Goal: Obtain resource: Obtain resource

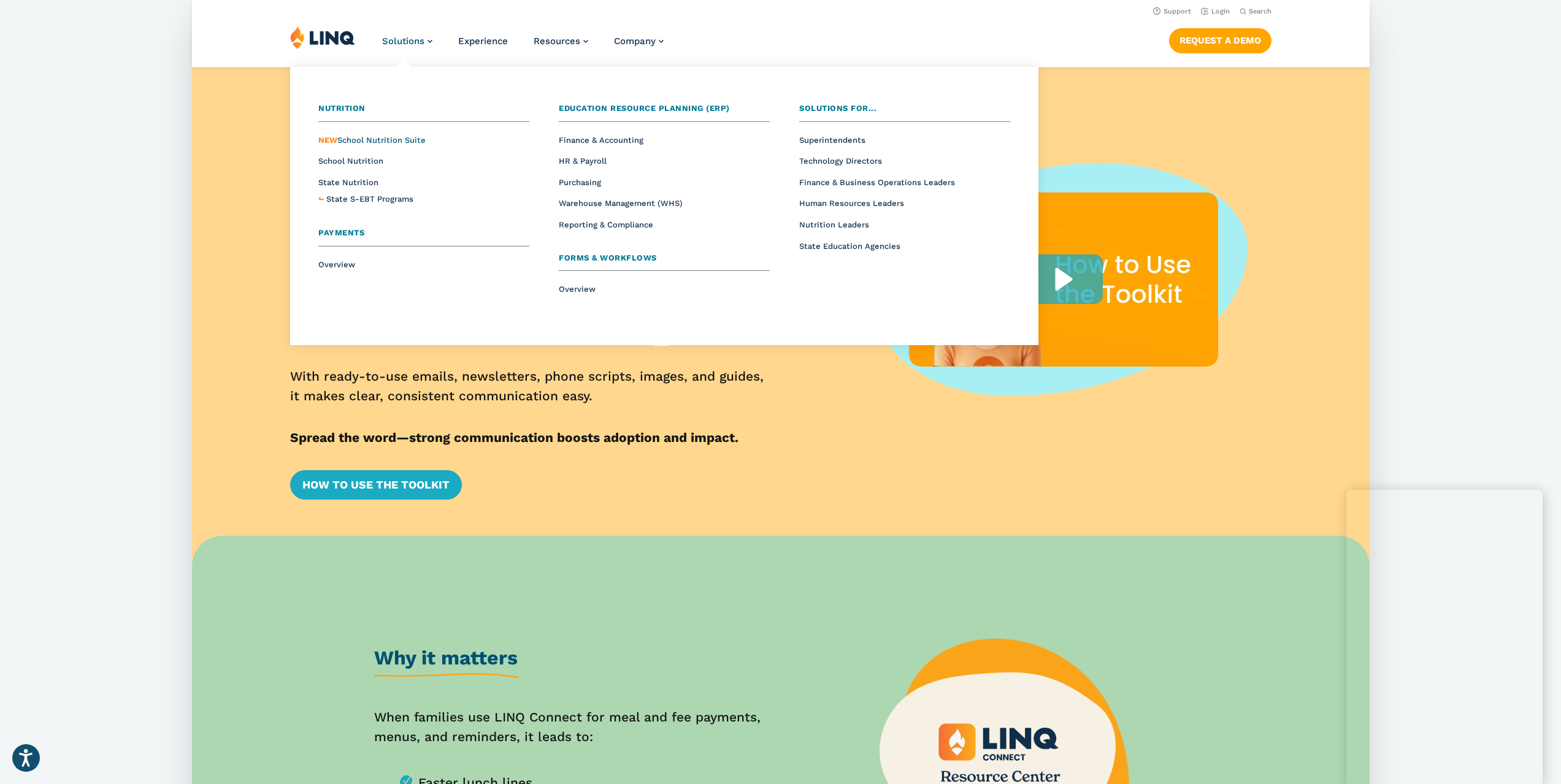
click at [395, 141] on span "NEW School Nutrition Suite" at bounding box center [372, 140] width 107 height 9
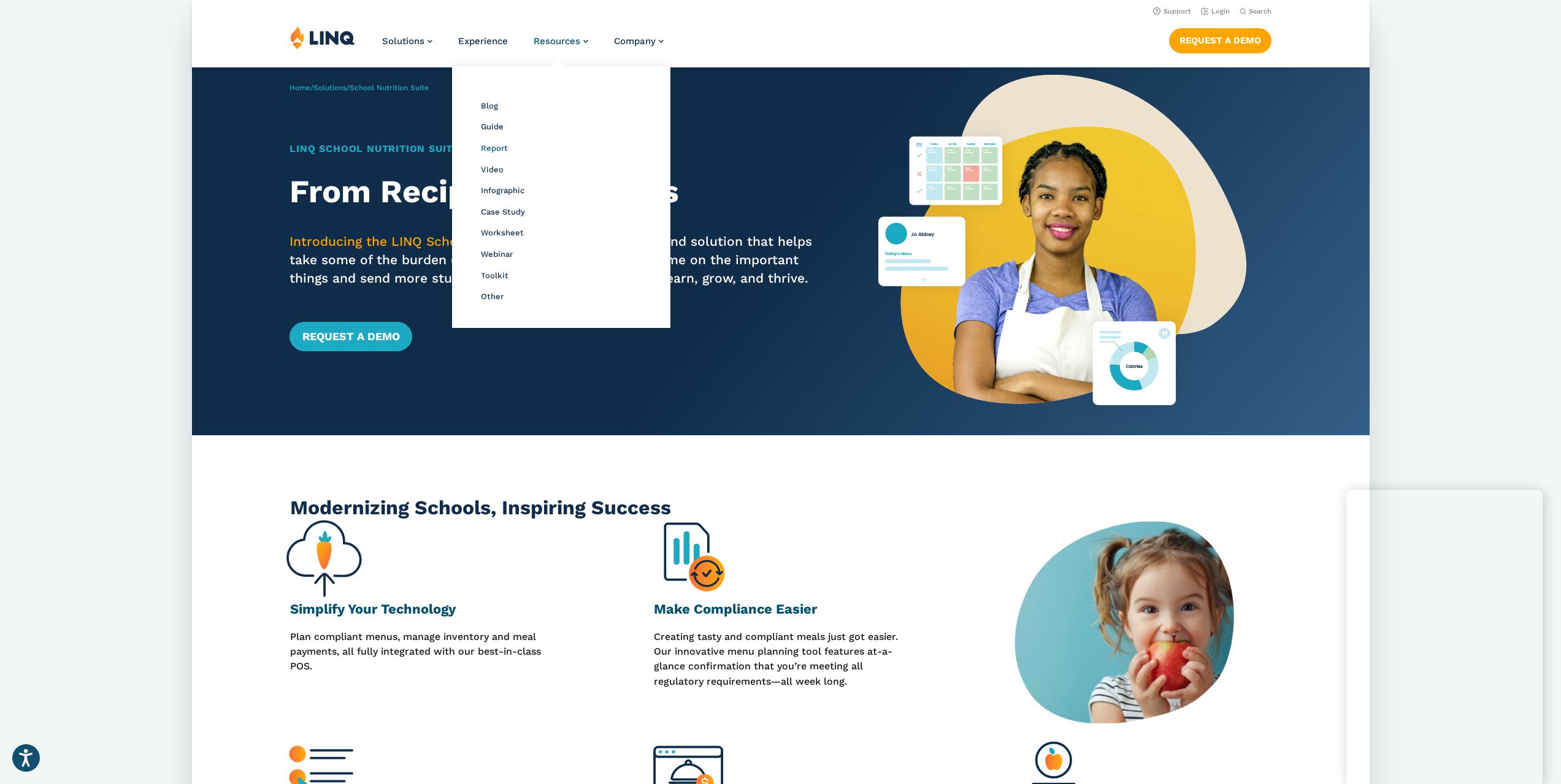
click at [497, 148] on span "Report" at bounding box center [494, 147] width 27 height 9
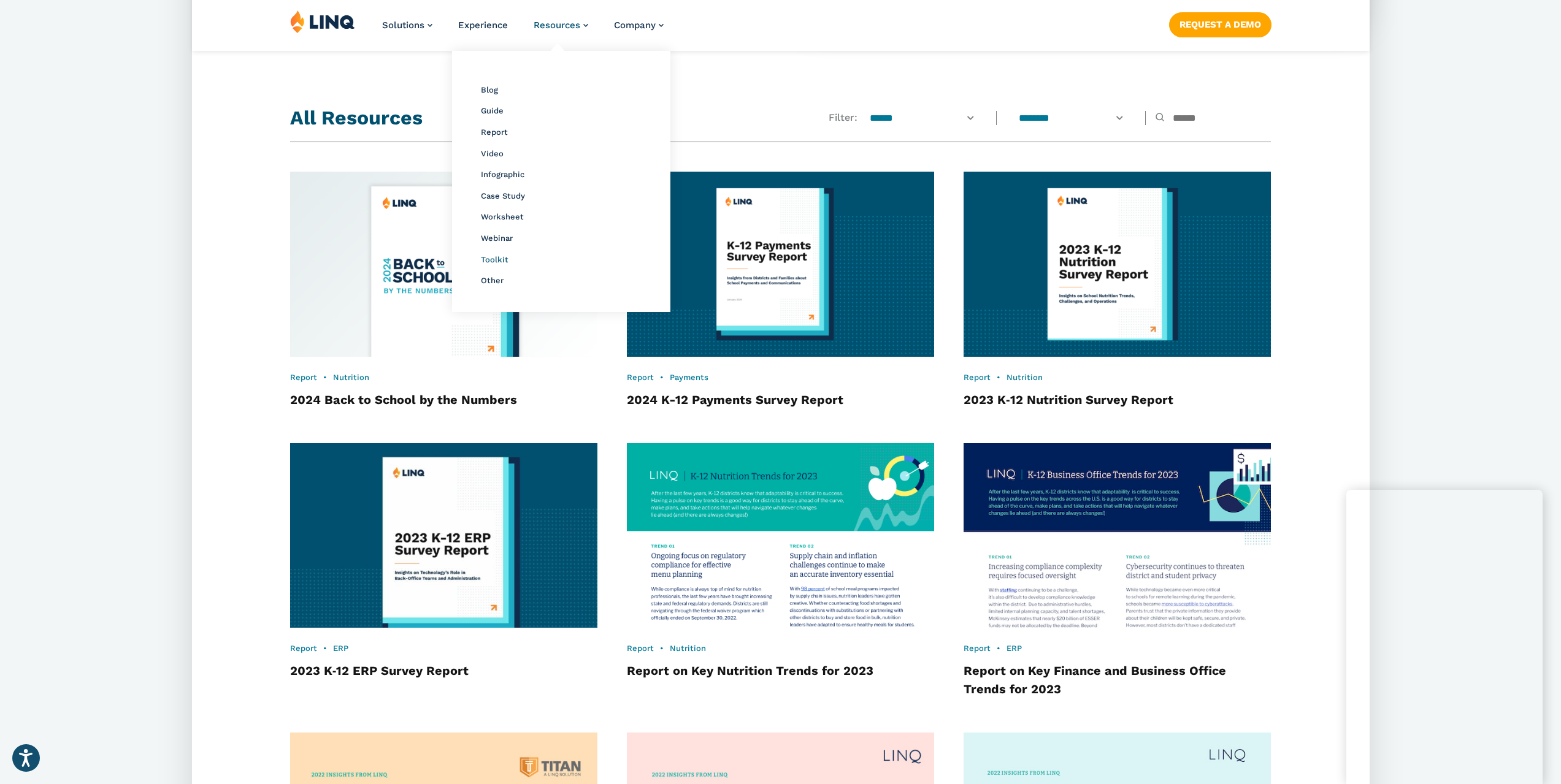
click at [501, 258] on span "Toolkit" at bounding box center [494, 259] width 27 height 9
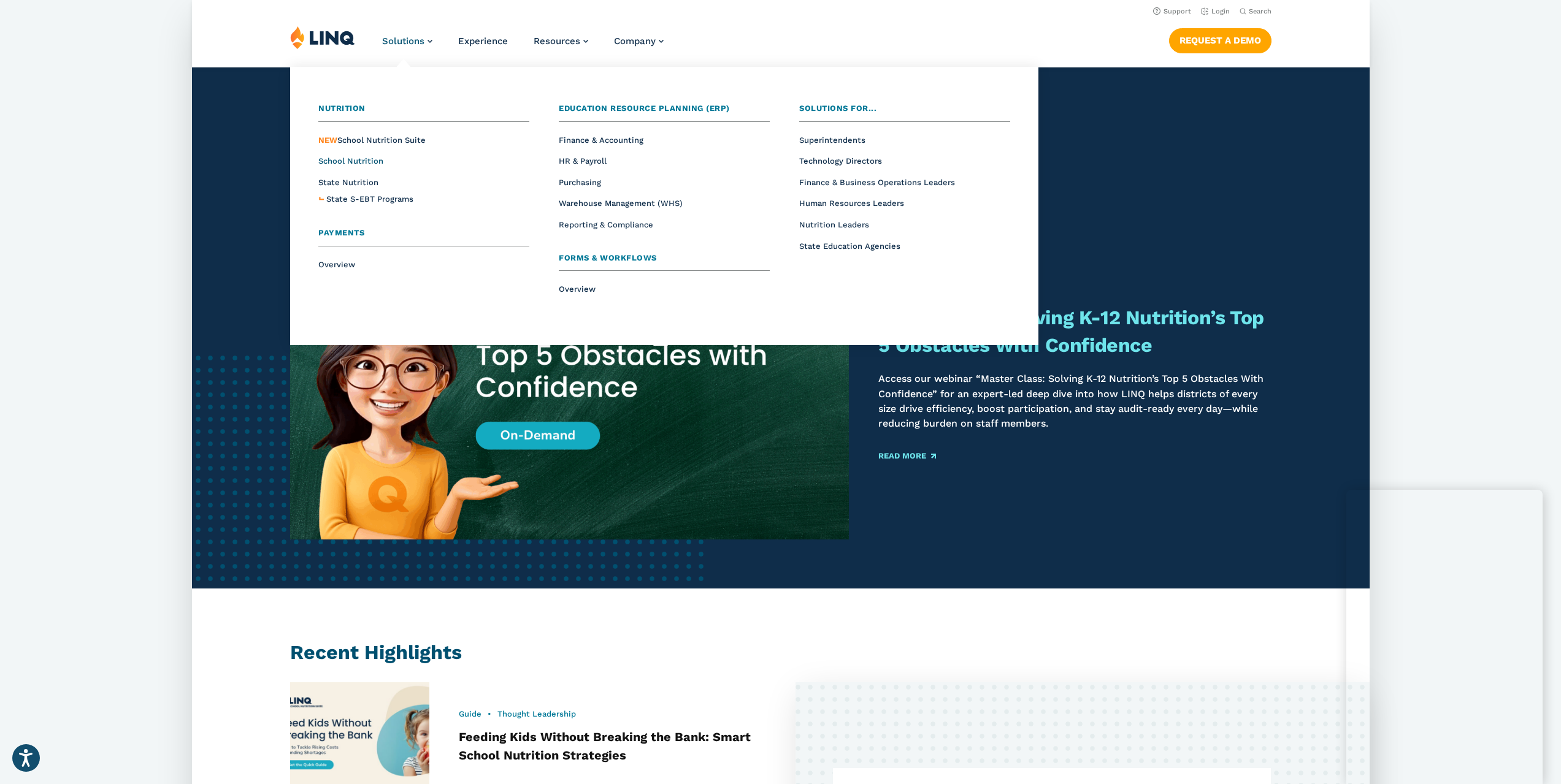
click at [354, 158] on span "School Nutrition" at bounding box center [351, 160] width 65 height 9
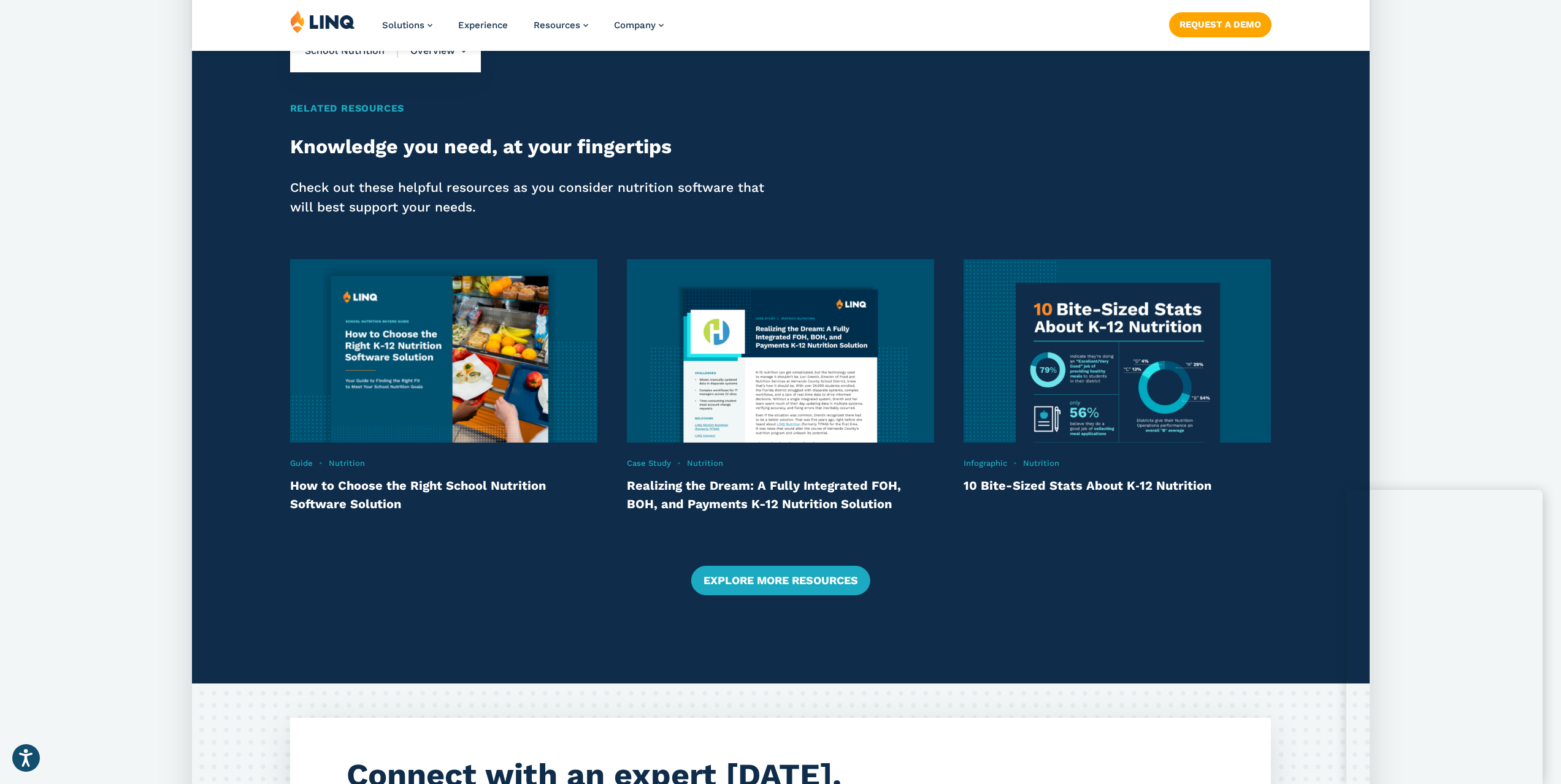
scroll to position [2637, 0]
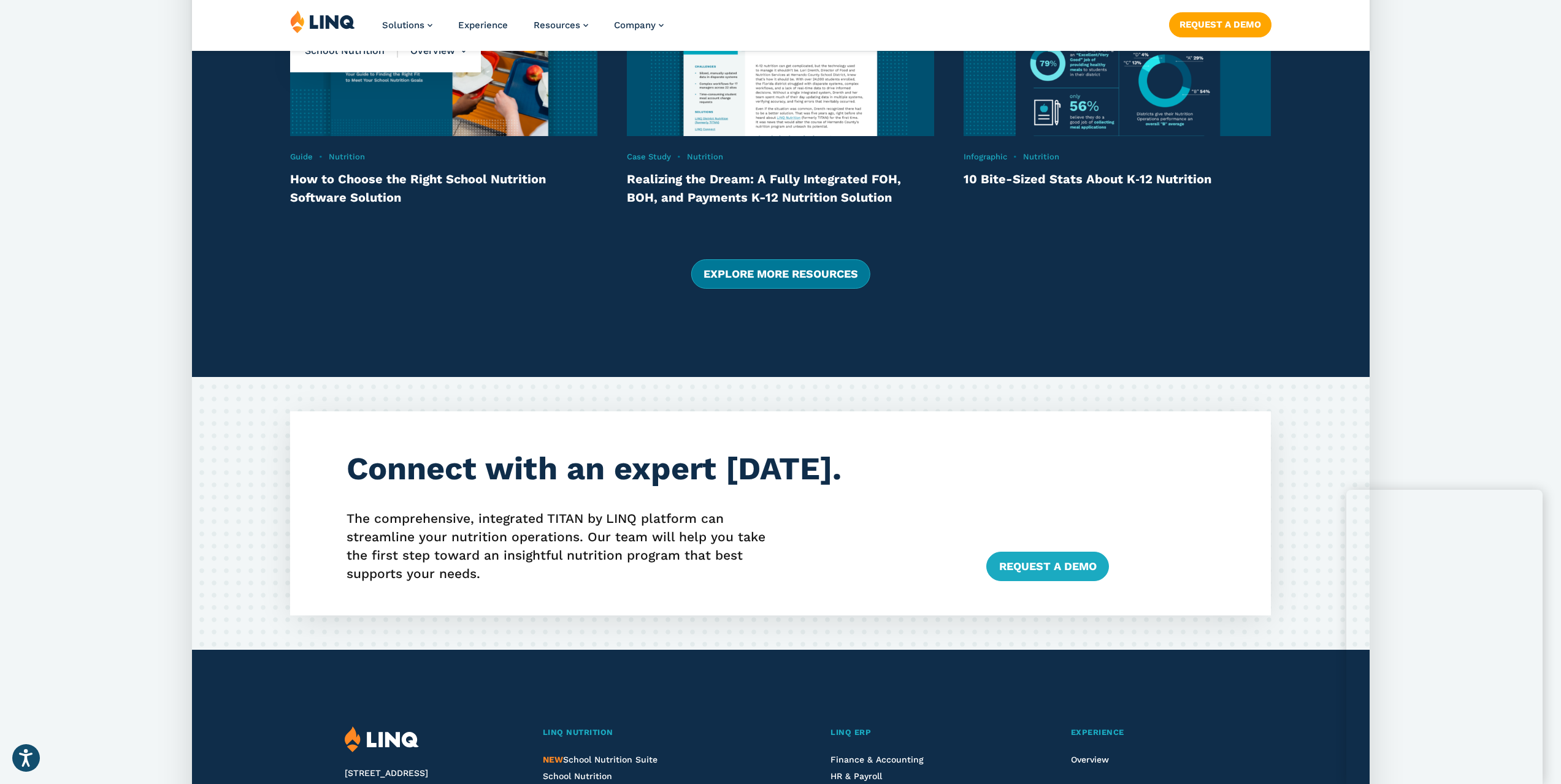
click at [789, 283] on link "Explore More Resources" at bounding box center [780, 274] width 179 height 30
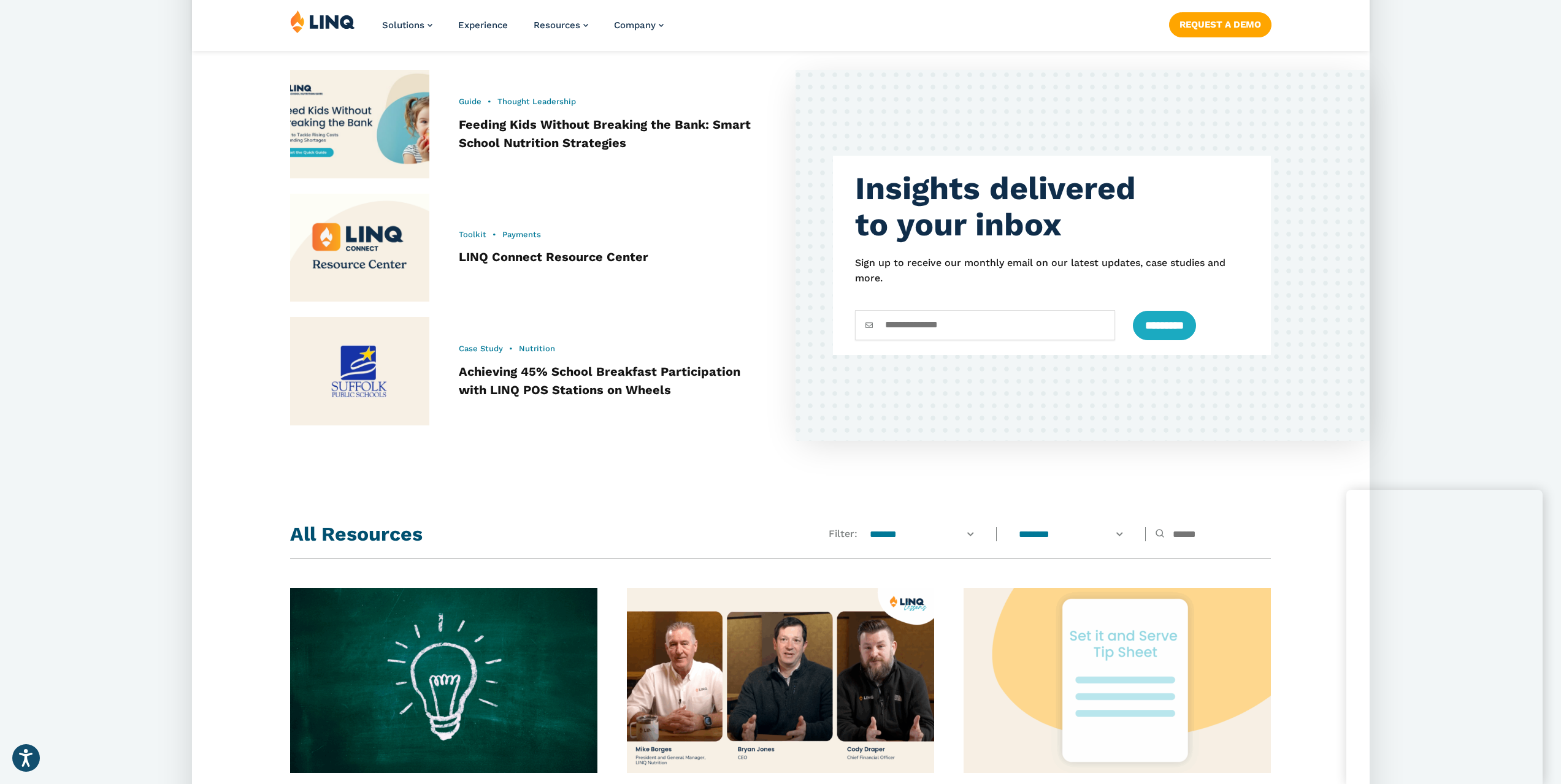
scroll to position [614, 0]
click at [510, 257] on link "LINQ Connect Resource Center" at bounding box center [553, 257] width 190 height 14
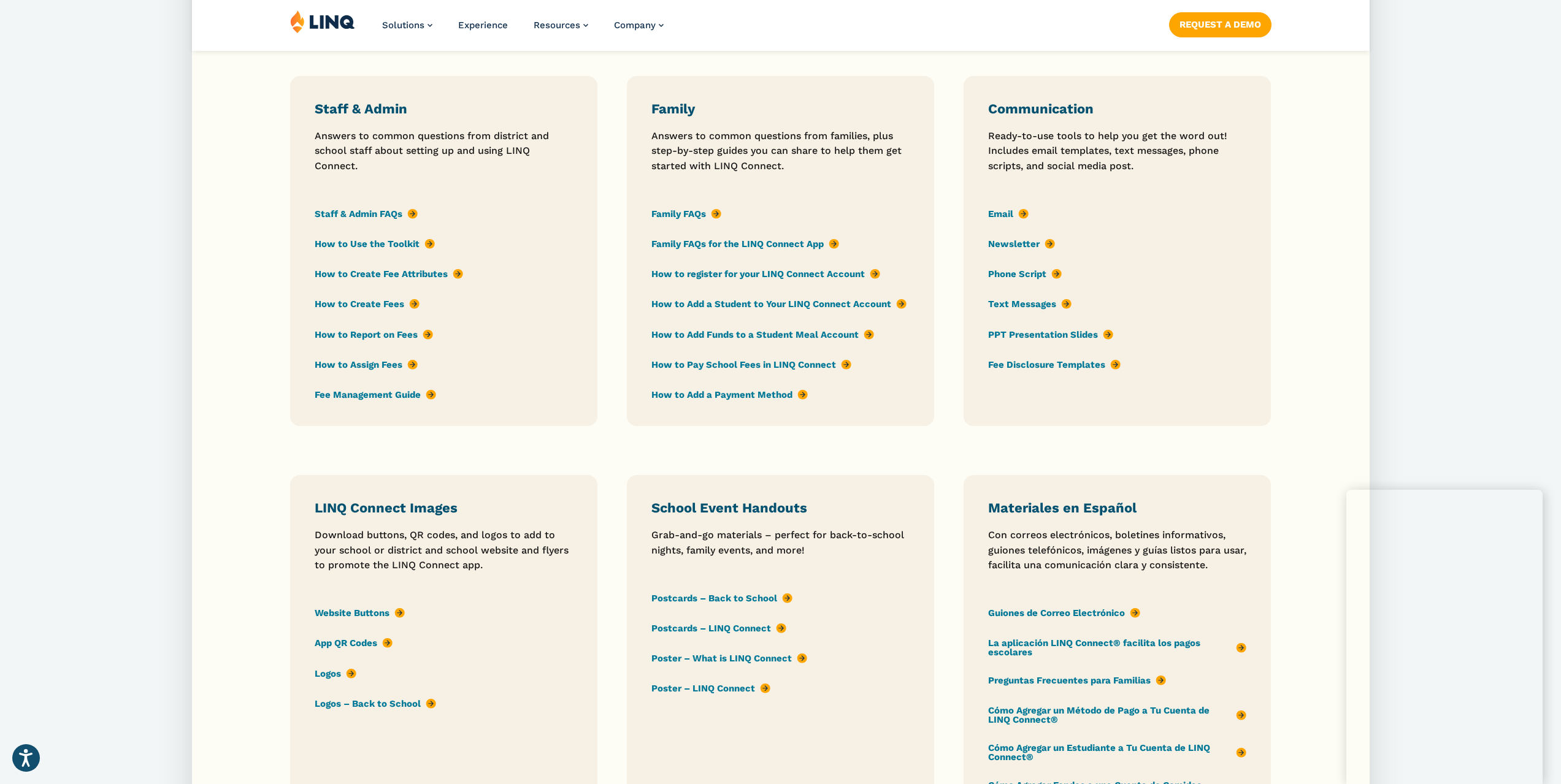
scroll to position [1165, 0]
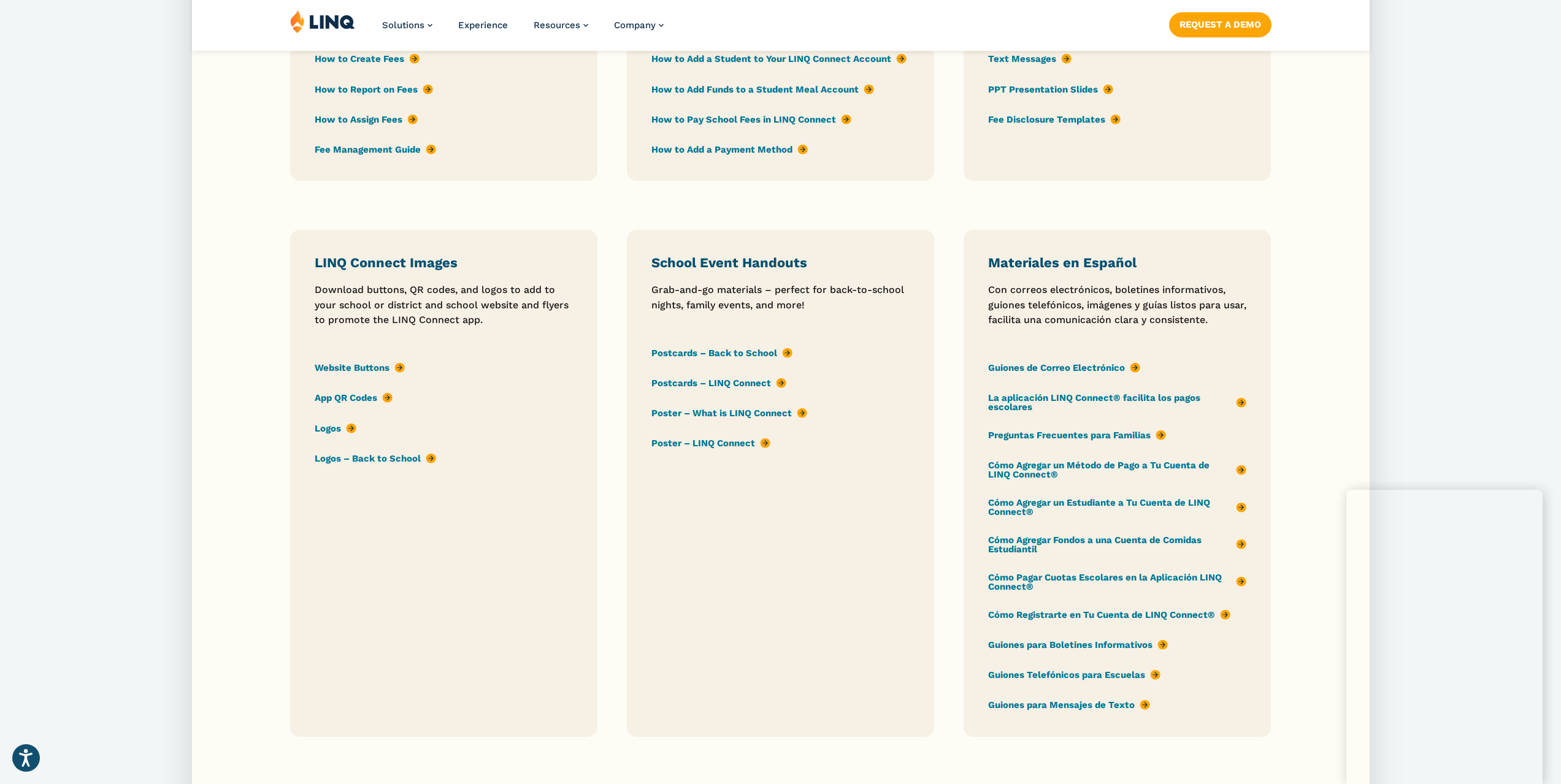
click at [335, 397] on link "App QR Codes" at bounding box center [353, 398] width 78 height 14
click at [722, 382] on link "Postcards – LINQ Connect" at bounding box center [719, 383] width 135 height 14
